Goal: Transaction & Acquisition: Purchase product/service

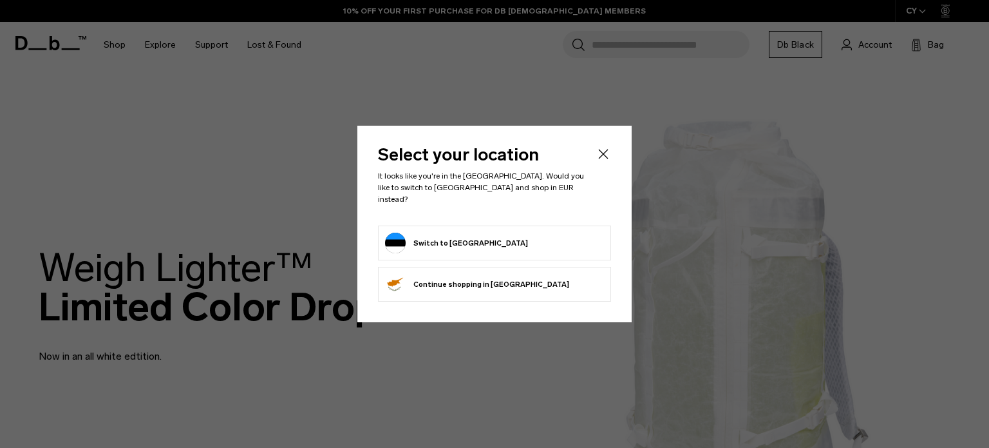
click at [461, 242] on button "Switch to Estonia" at bounding box center [456, 243] width 143 height 21
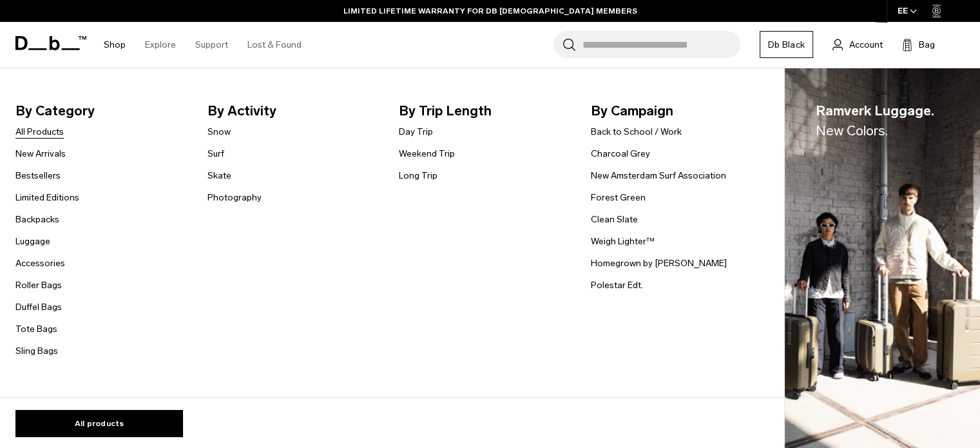
click at [46, 127] on link "All Products" at bounding box center [39, 132] width 48 height 14
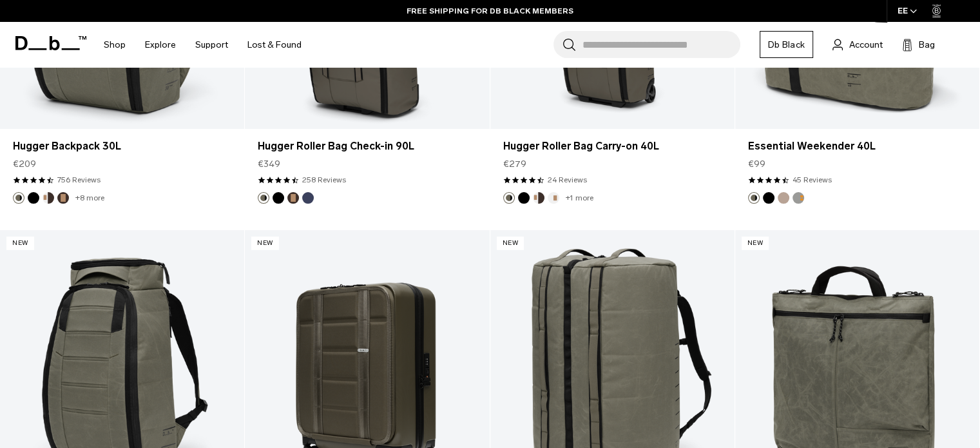
scroll to position [4148, 0]
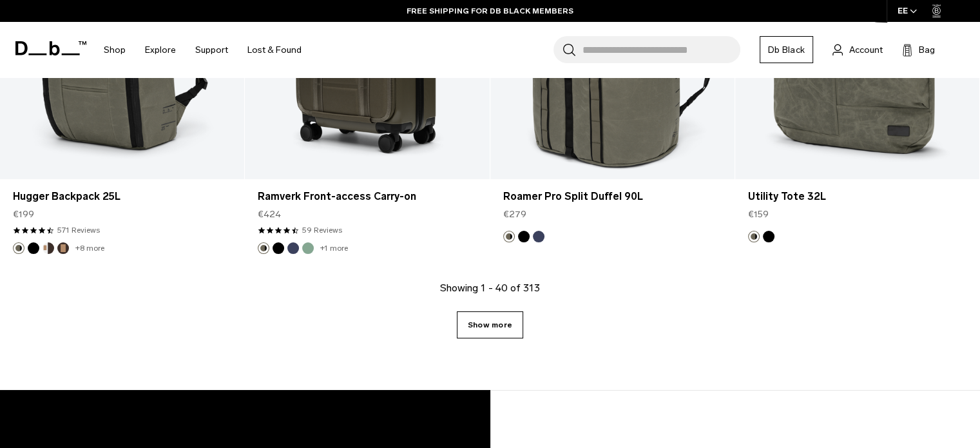
click at [487, 327] on link "Show more" at bounding box center [490, 324] width 66 height 27
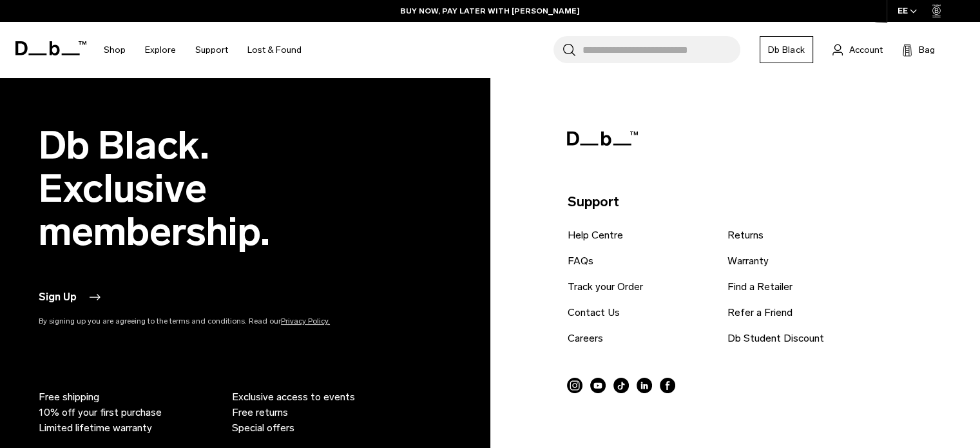
scroll to position [7886, 0]
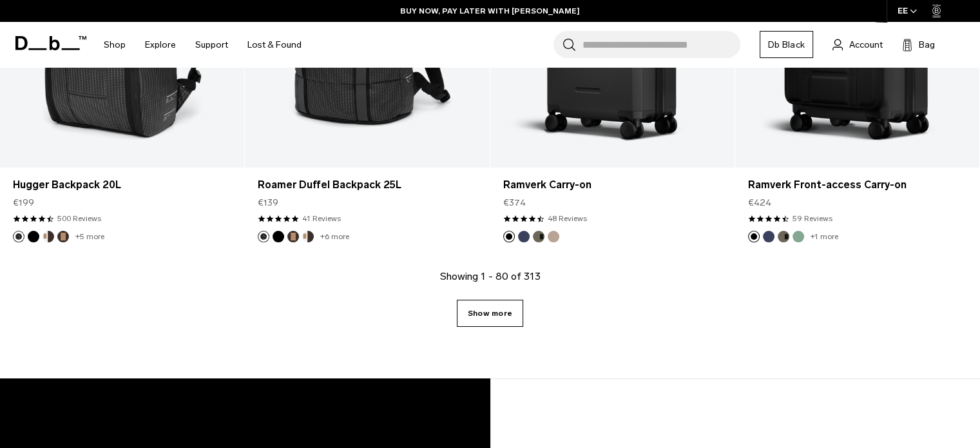
click at [488, 311] on link "Show more" at bounding box center [490, 313] width 66 height 27
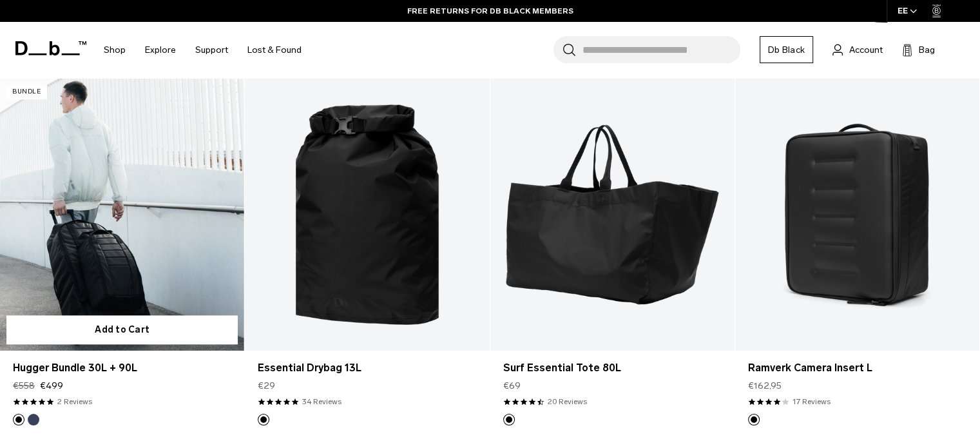
scroll to position [11686, 0]
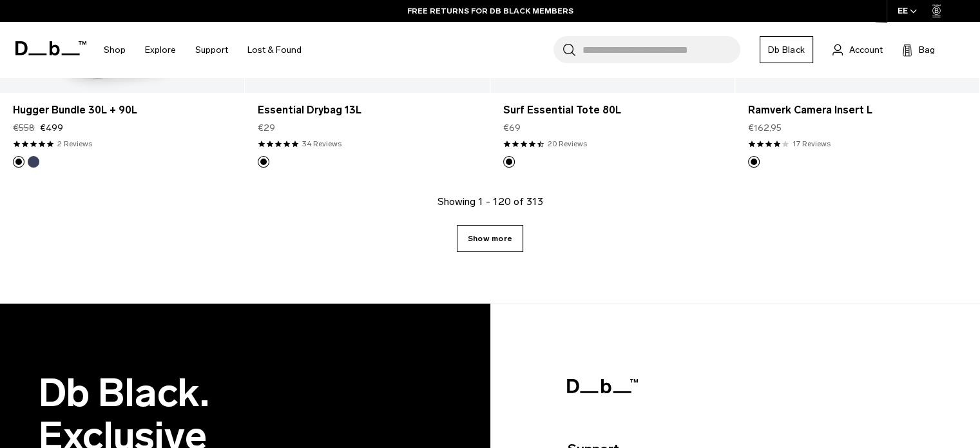
click at [479, 238] on link "Show more" at bounding box center [490, 238] width 66 height 27
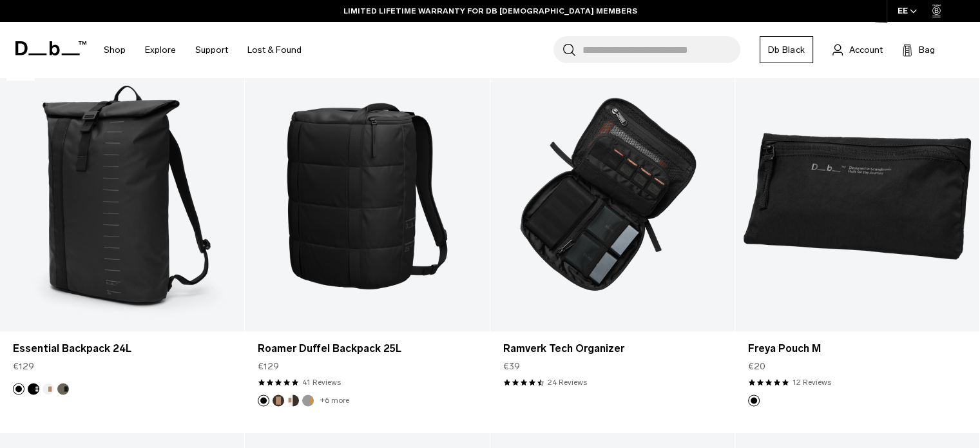
scroll to position [11816, 0]
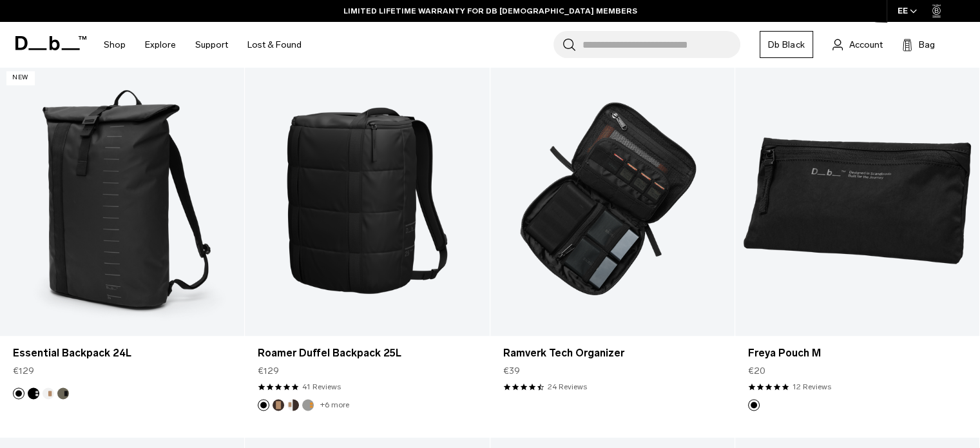
click at [649, 48] on input "Search for Bags, Luggage..." at bounding box center [661, 44] width 158 height 27
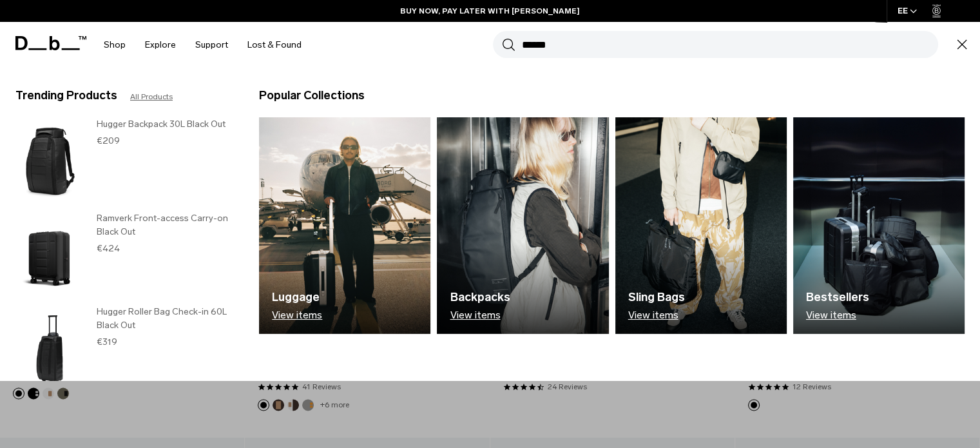
type input "******"
click at [502, 37] on button "Search" at bounding box center [509, 44] width 14 height 14
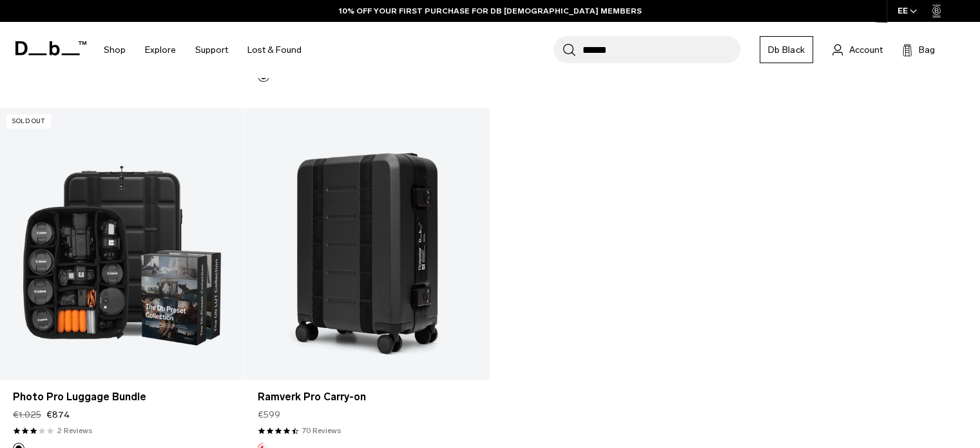
scroll to position [7666, 0]
